Goal: Transaction & Acquisition: Purchase product/service

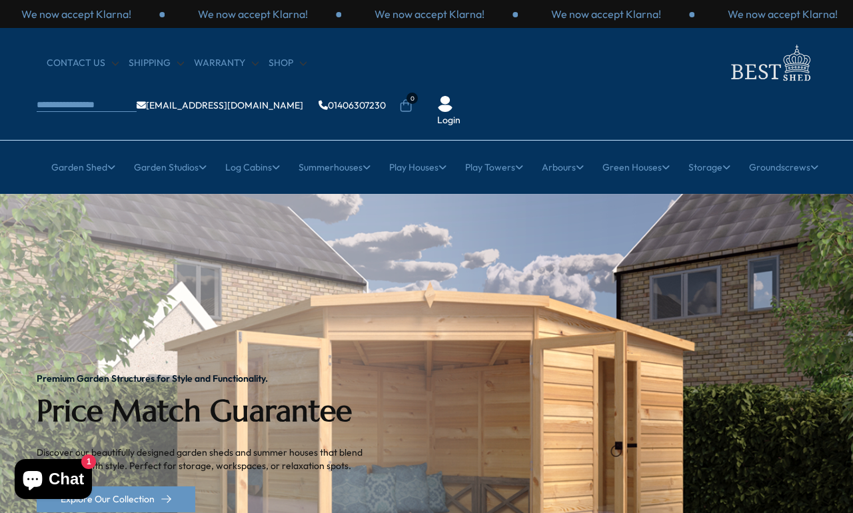
click at [517, 308] on link "12ft" at bounding box center [515, 319] width 17 height 23
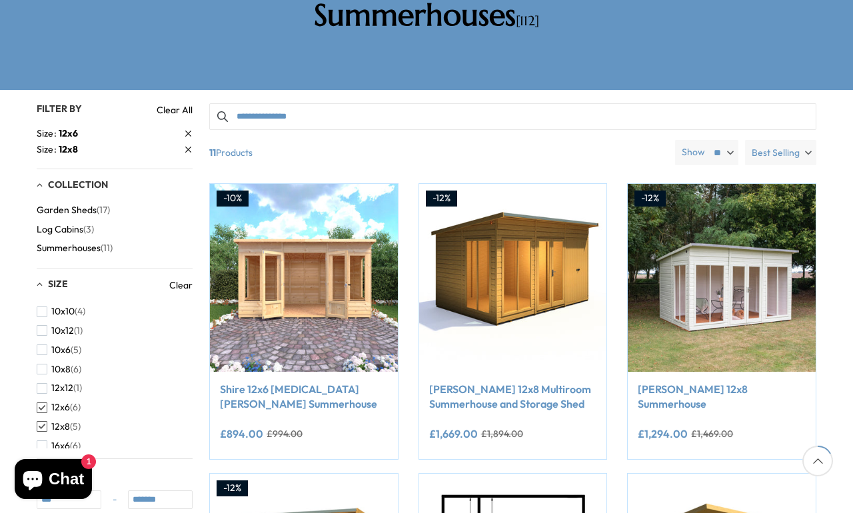
scroll to position [262, 0]
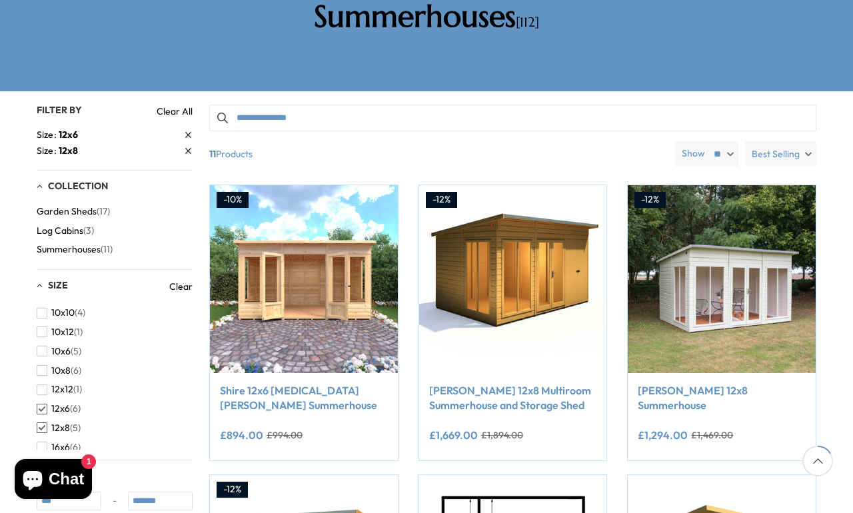
click at [284, 268] on img at bounding box center [304, 279] width 188 height 188
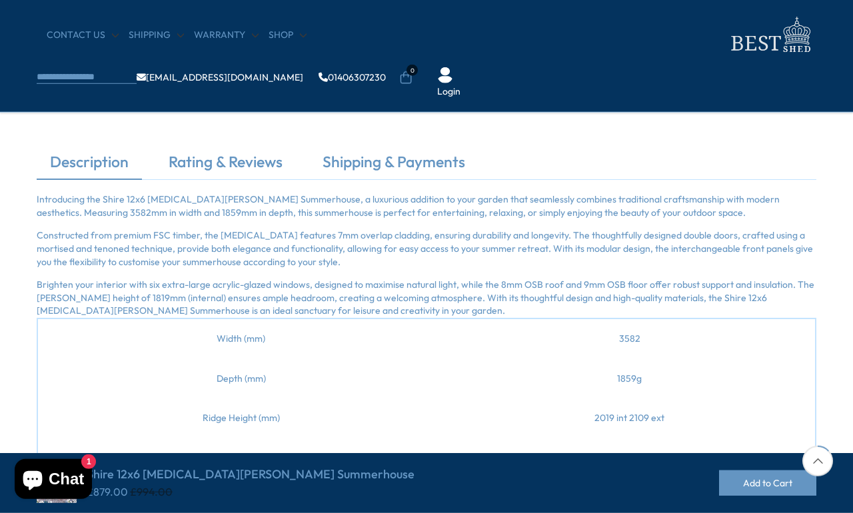
scroll to position [377, 0]
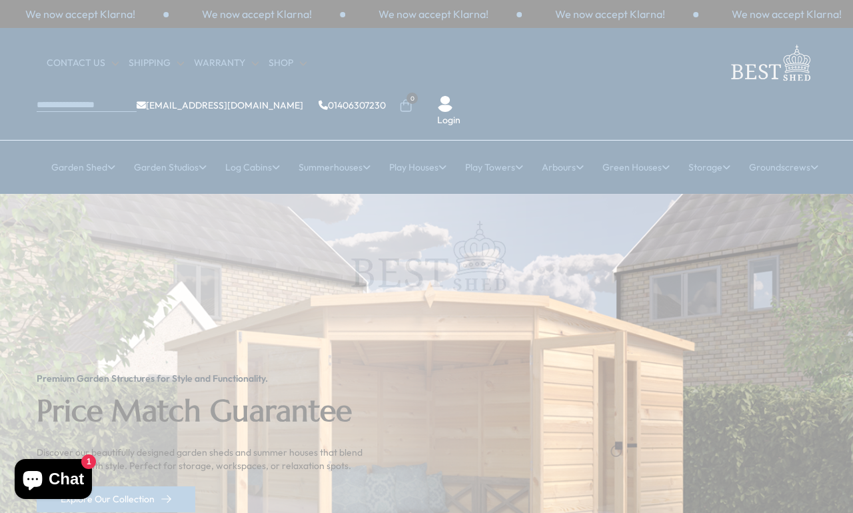
scroll to position [6, 0]
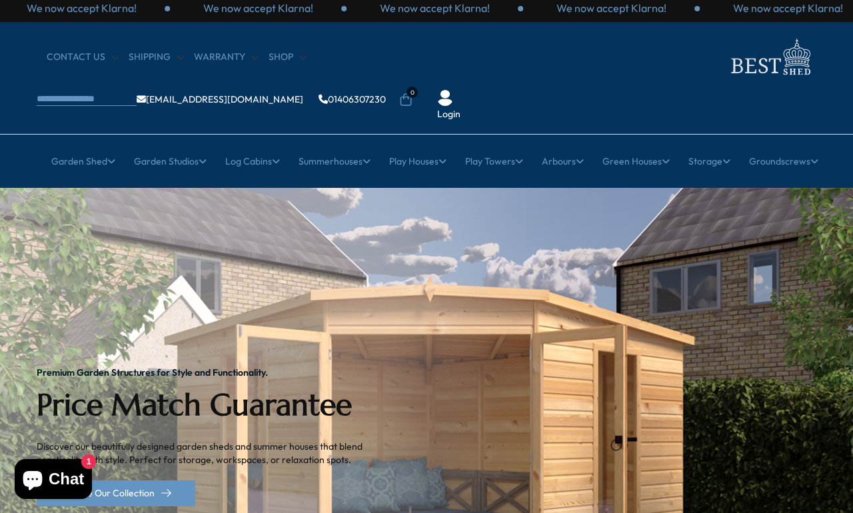
click at [509, 302] on link "12ft" at bounding box center [515, 313] width 17 height 23
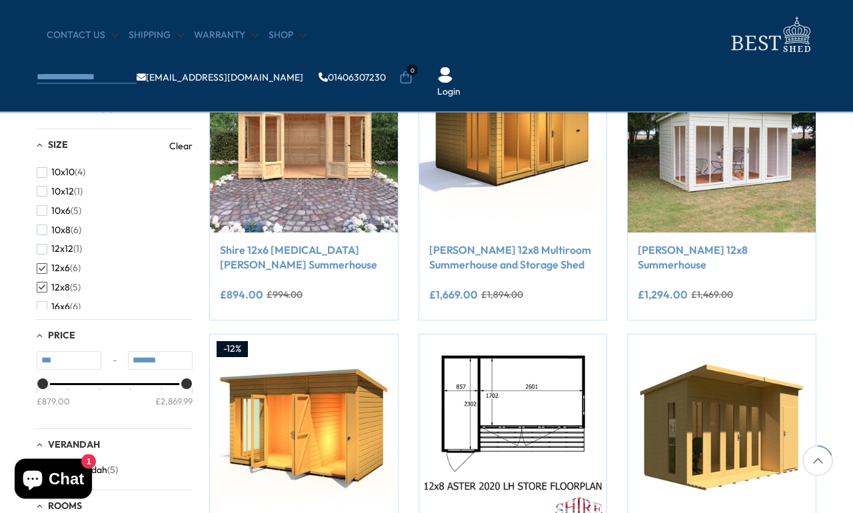
scroll to position [290, 0]
click at [37, 274] on span "button" at bounding box center [42, 268] width 11 height 11
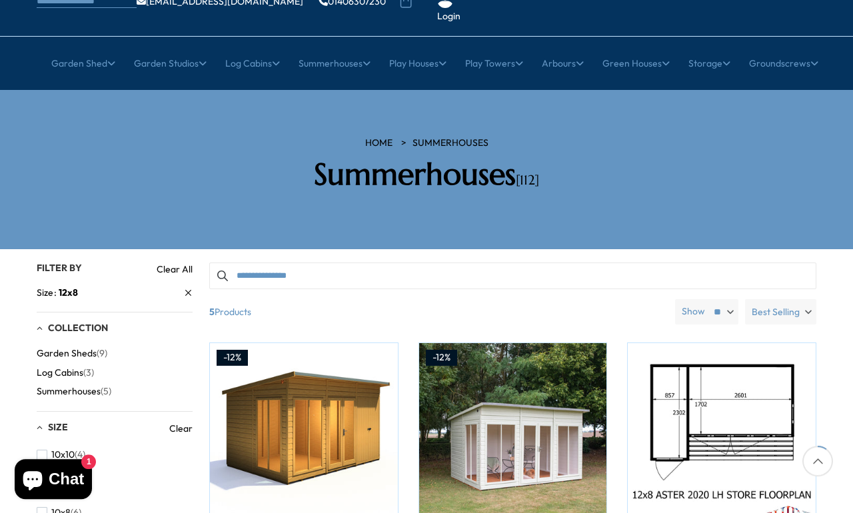
scroll to position [99, 0]
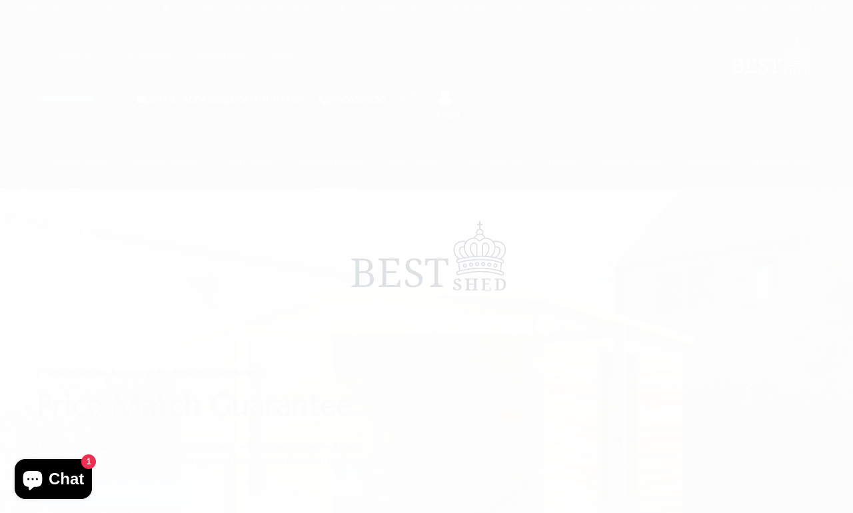
scroll to position [6, 0]
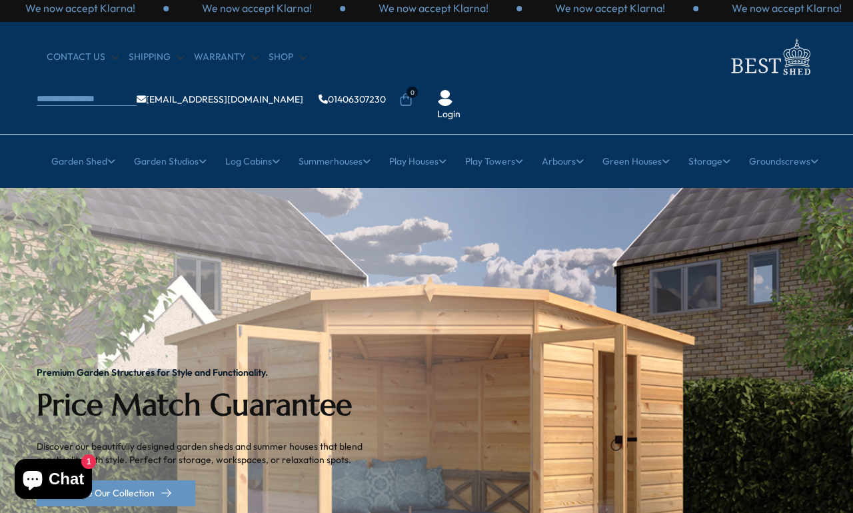
click at [363, 432] on div "Premium Garden Structures for Style and Functionality. Price Match Guarantee Di…" at bounding box center [210, 437] width 347 height 138
